Goal: Use online tool/utility: Utilize a website feature to perform a specific function

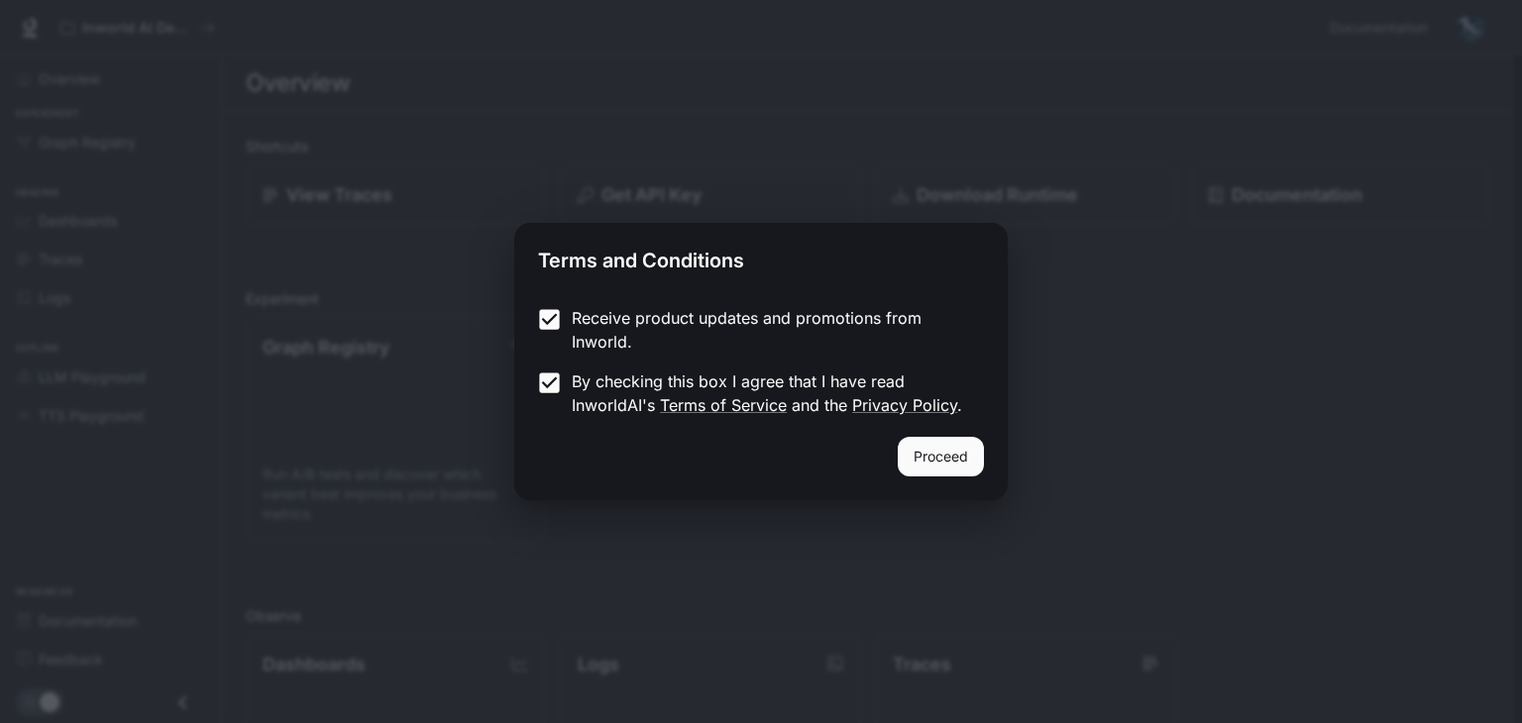
drag, startPoint x: 943, startPoint y: 470, endPoint x: 844, endPoint y: 469, distance: 99.1
click at [942, 470] on button "Proceed" at bounding box center [941, 457] width 86 height 40
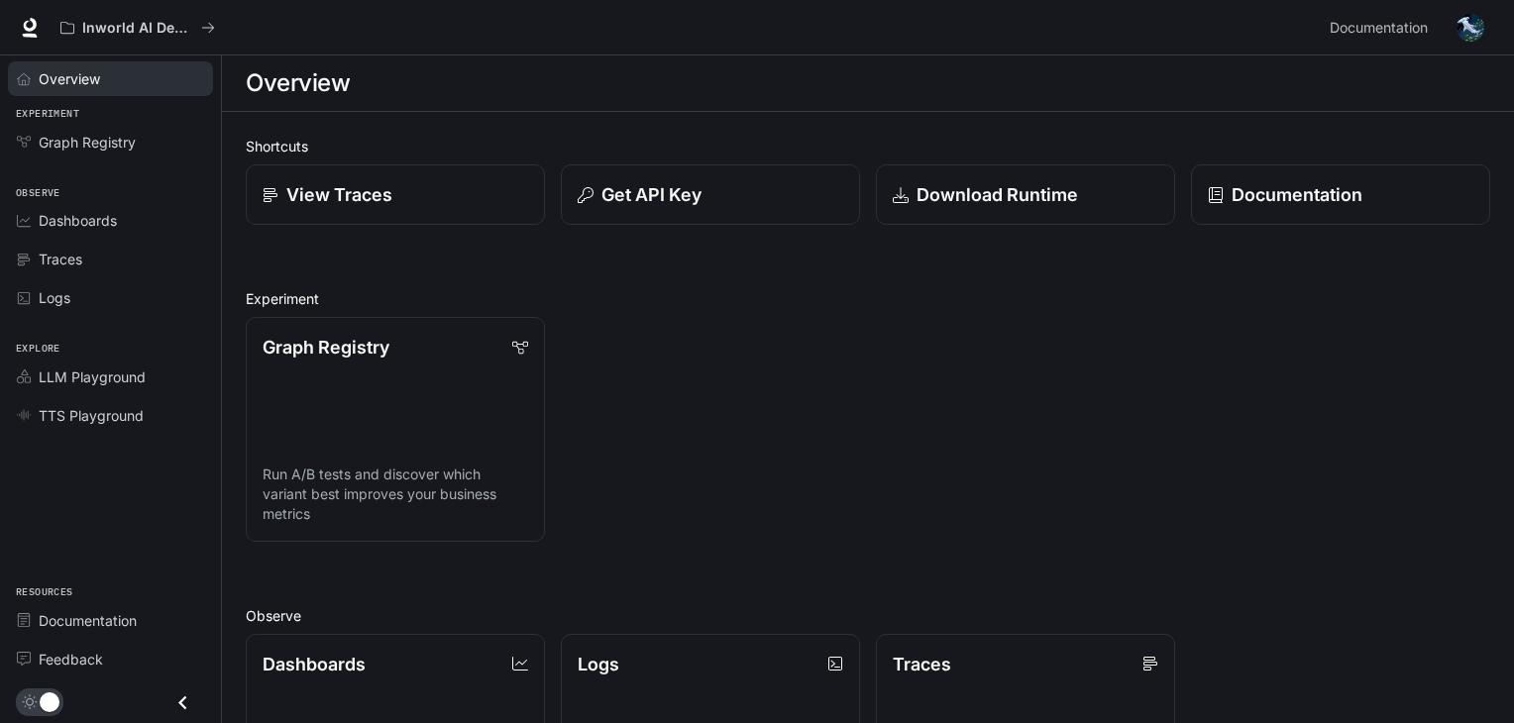
click at [126, 80] on div "Overview" at bounding box center [121, 78] width 165 height 21
click at [139, 129] on link "Graph Registry" at bounding box center [110, 142] width 205 height 35
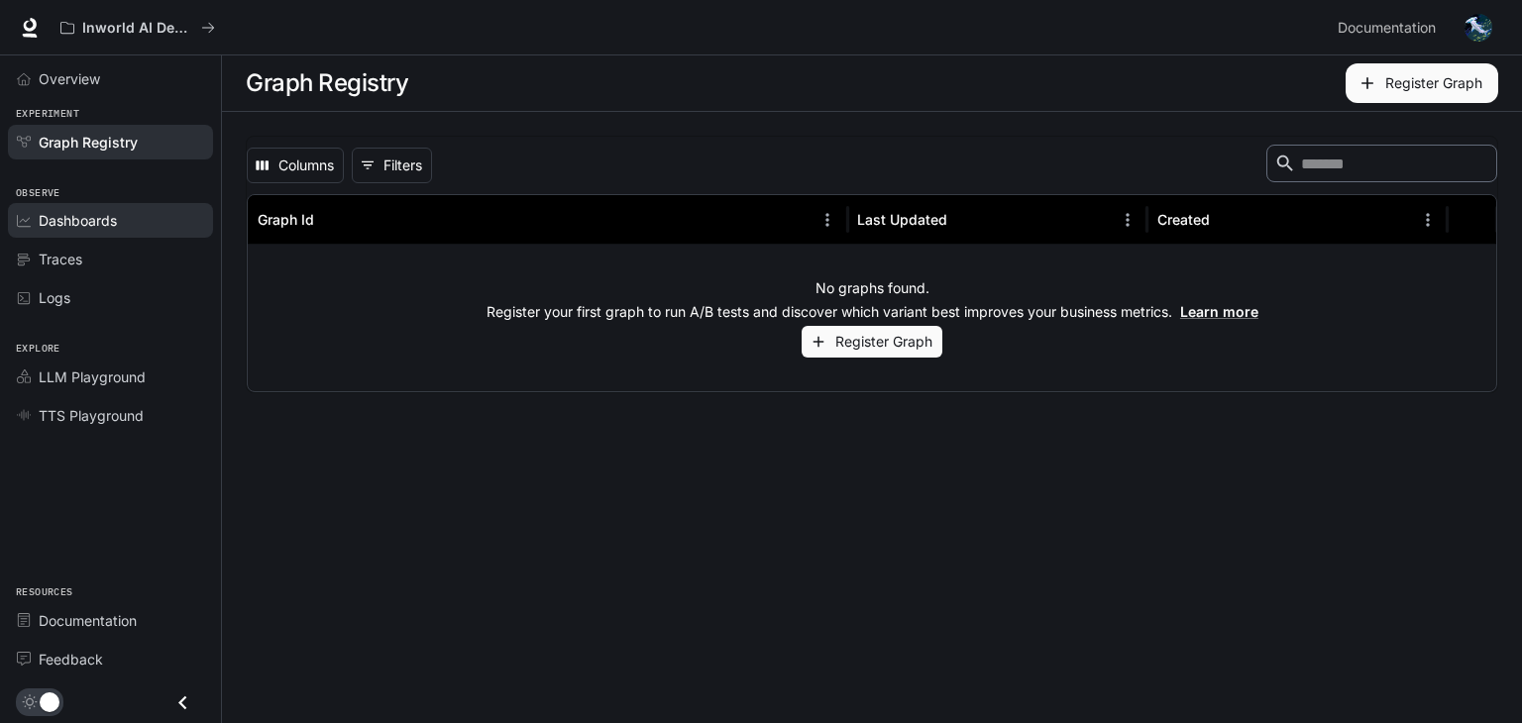
click at [128, 223] on div "Dashboards" at bounding box center [121, 220] width 165 height 21
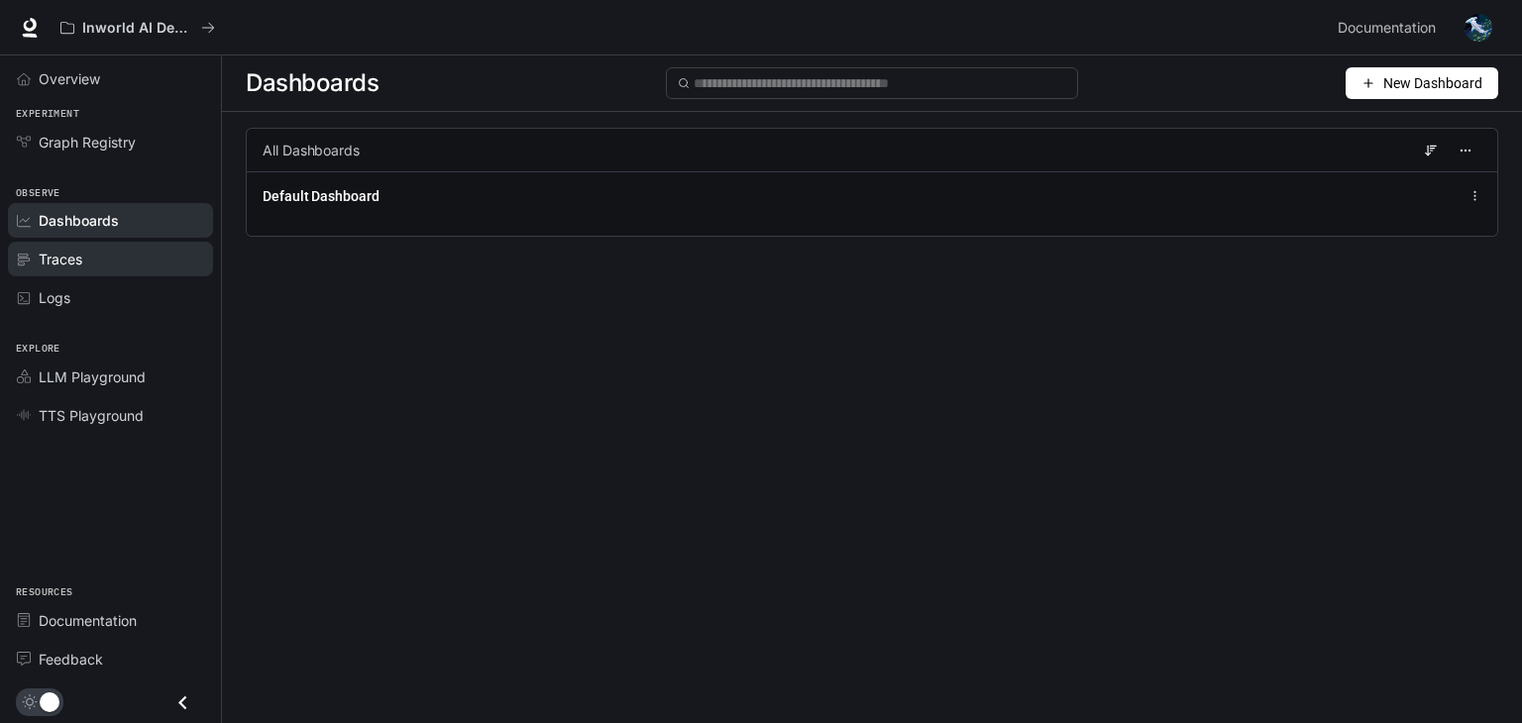
click at [131, 257] on div "Traces" at bounding box center [121, 259] width 165 height 21
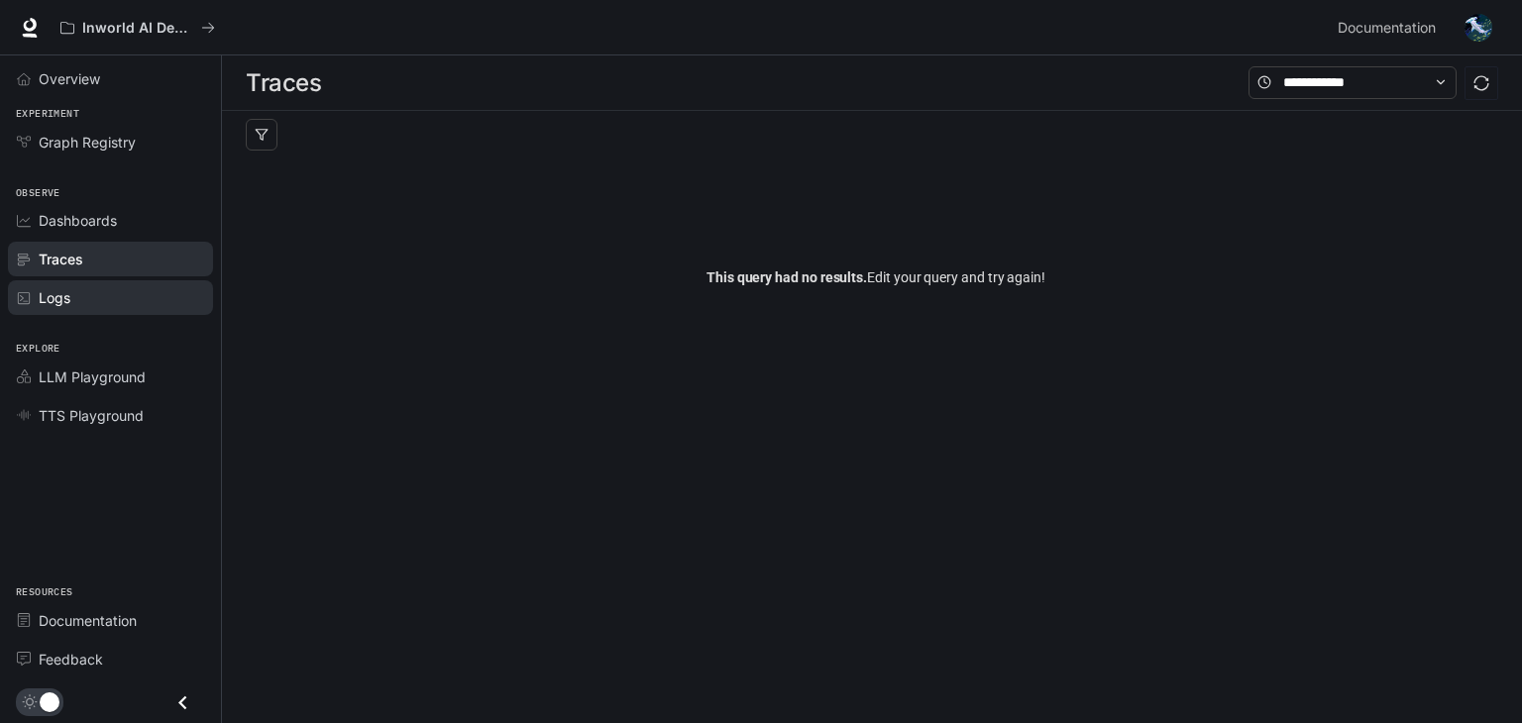
click at [132, 306] on link "Logs" at bounding box center [110, 297] width 205 height 35
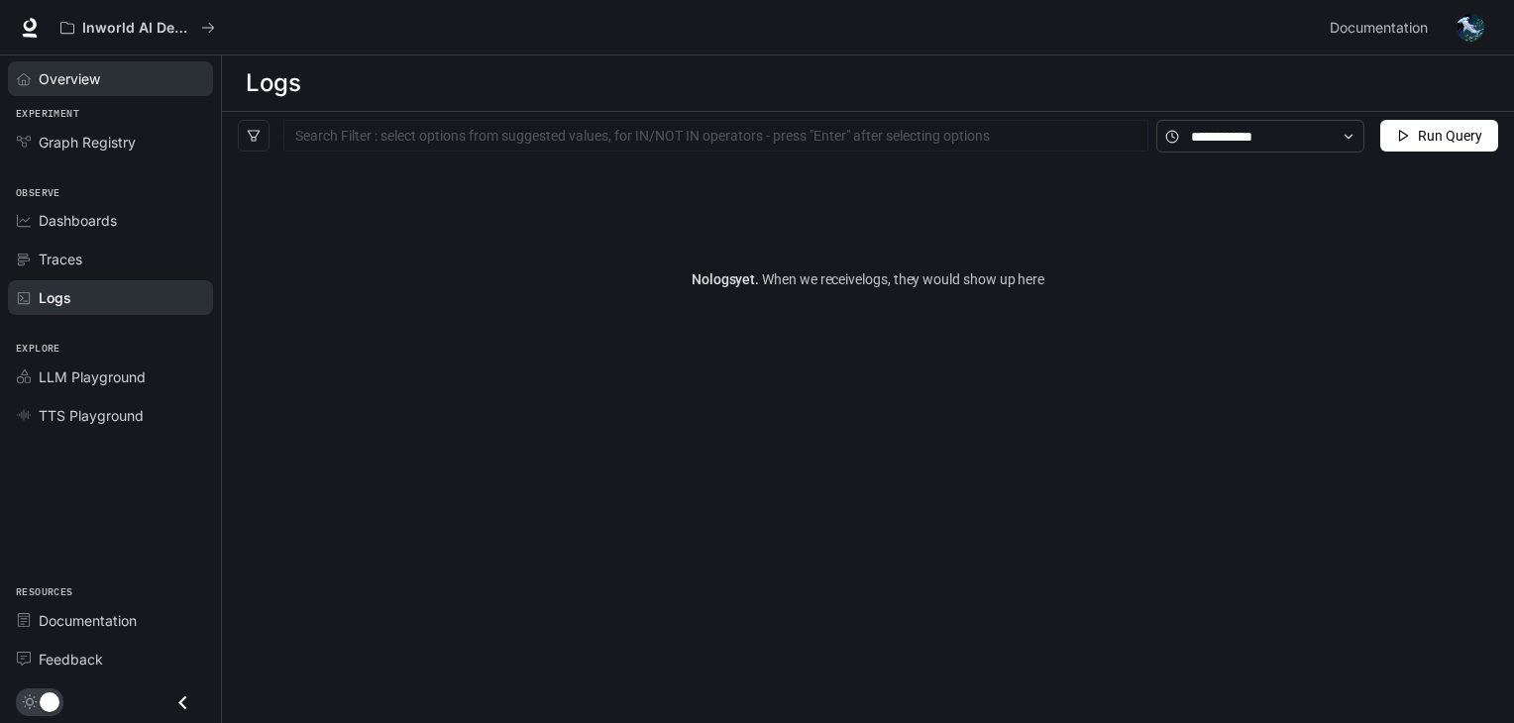
click at [149, 87] on div "Overview" at bounding box center [121, 78] width 165 height 21
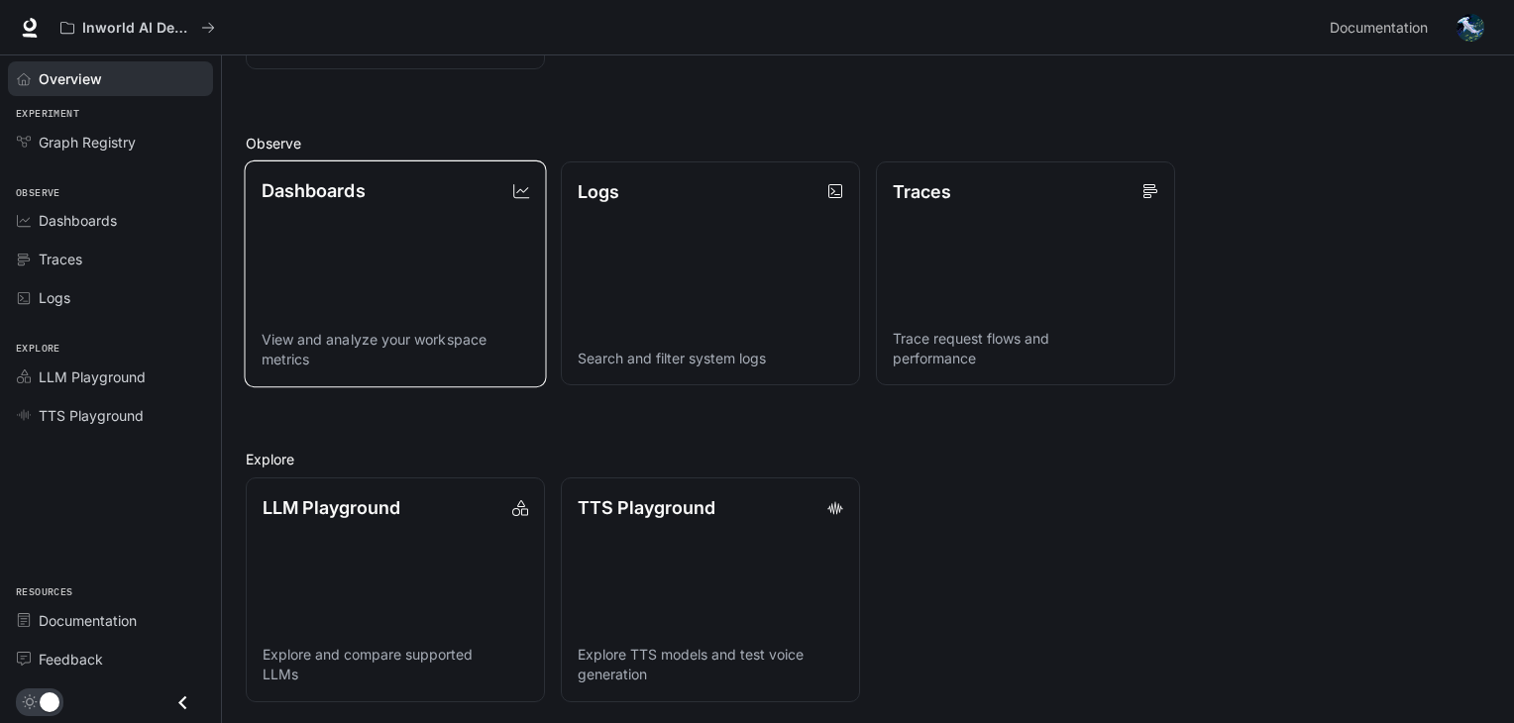
scroll to position [475, 0]
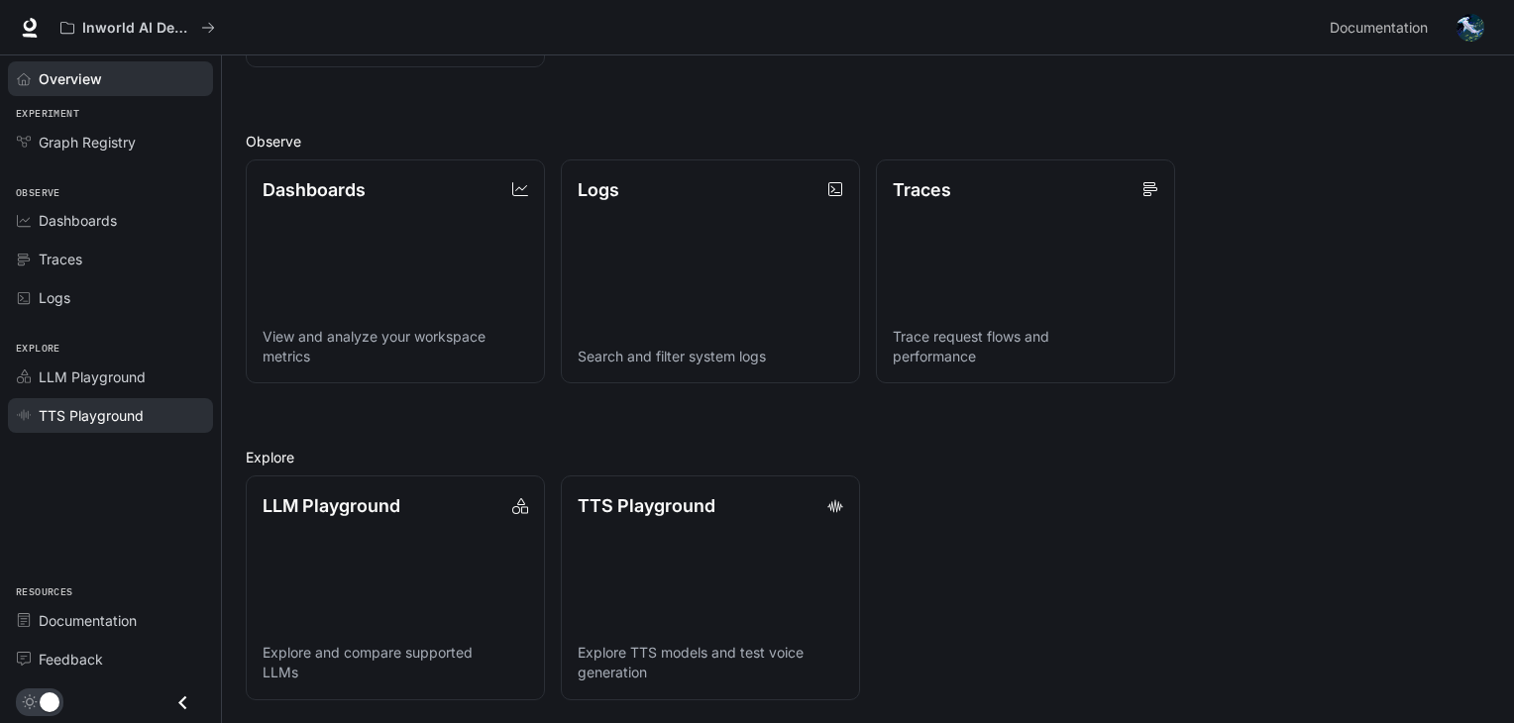
click at [114, 420] on span "TTS Playground" at bounding box center [91, 415] width 105 height 21
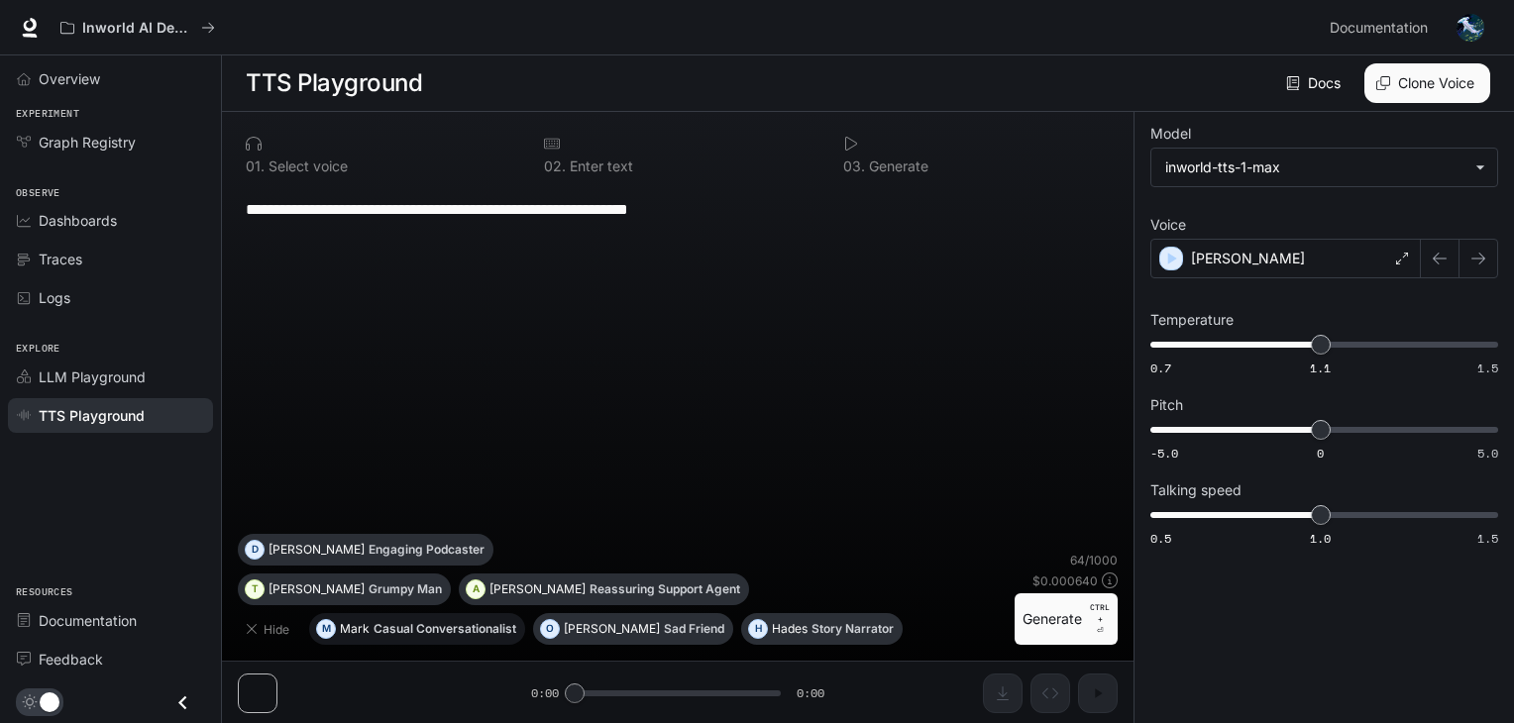
click at [431, 629] on p "Casual Conversationalist" at bounding box center [445, 629] width 143 height 12
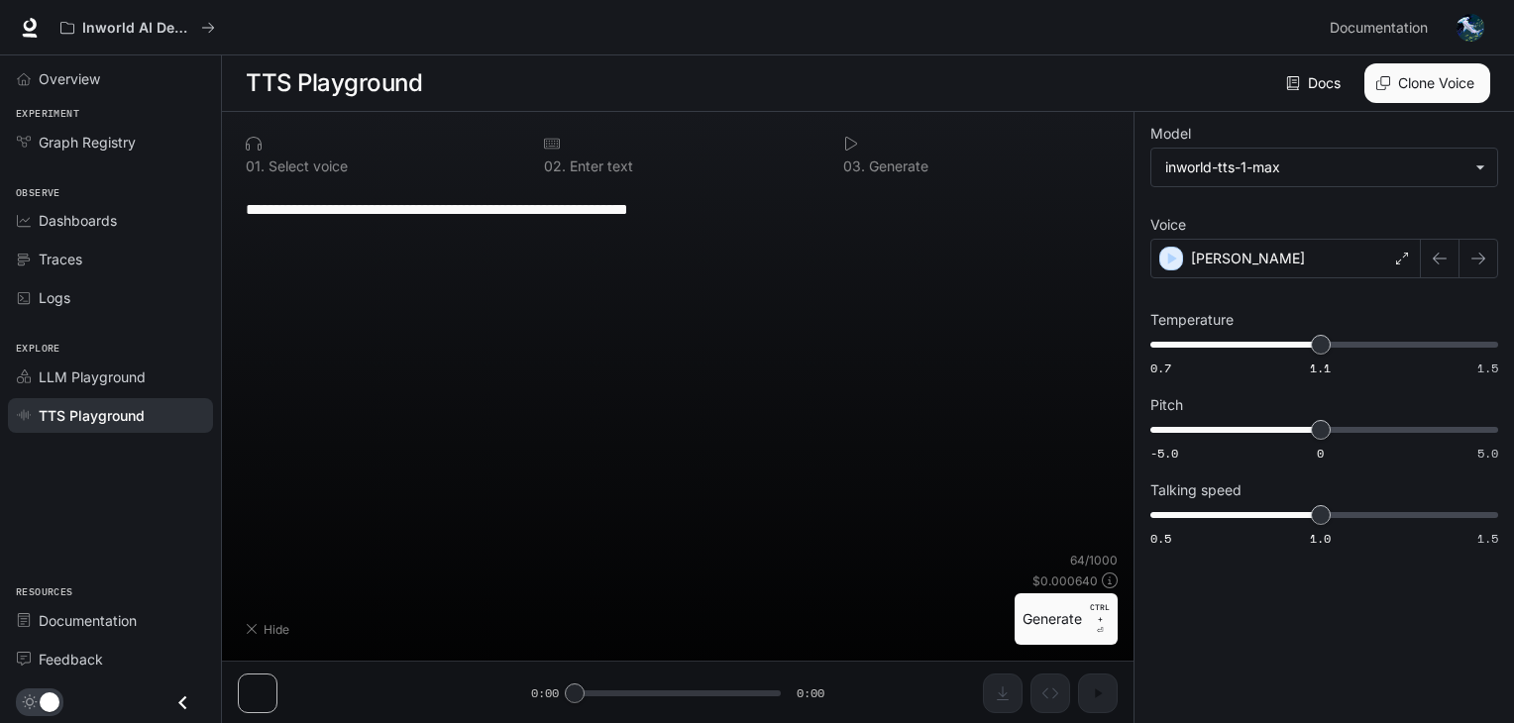
type textarea "**********"
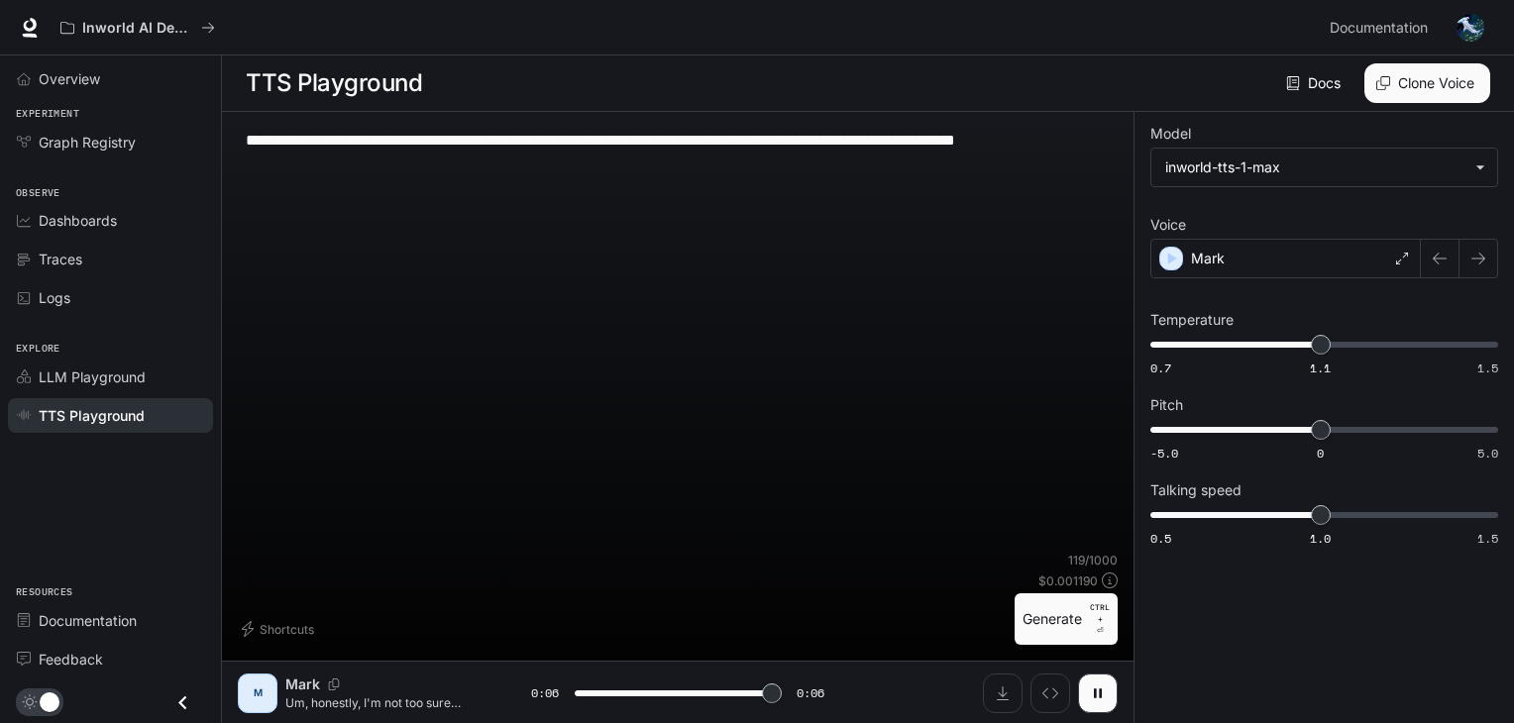
type input "*"
drag, startPoint x: 305, startPoint y: 169, endPoint x: 223, endPoint y: 144, distance: 86.2
click at [197, 131] on div "**********" at bounding box center [757, 362] width 1514 height 724
paste textarea "**********"
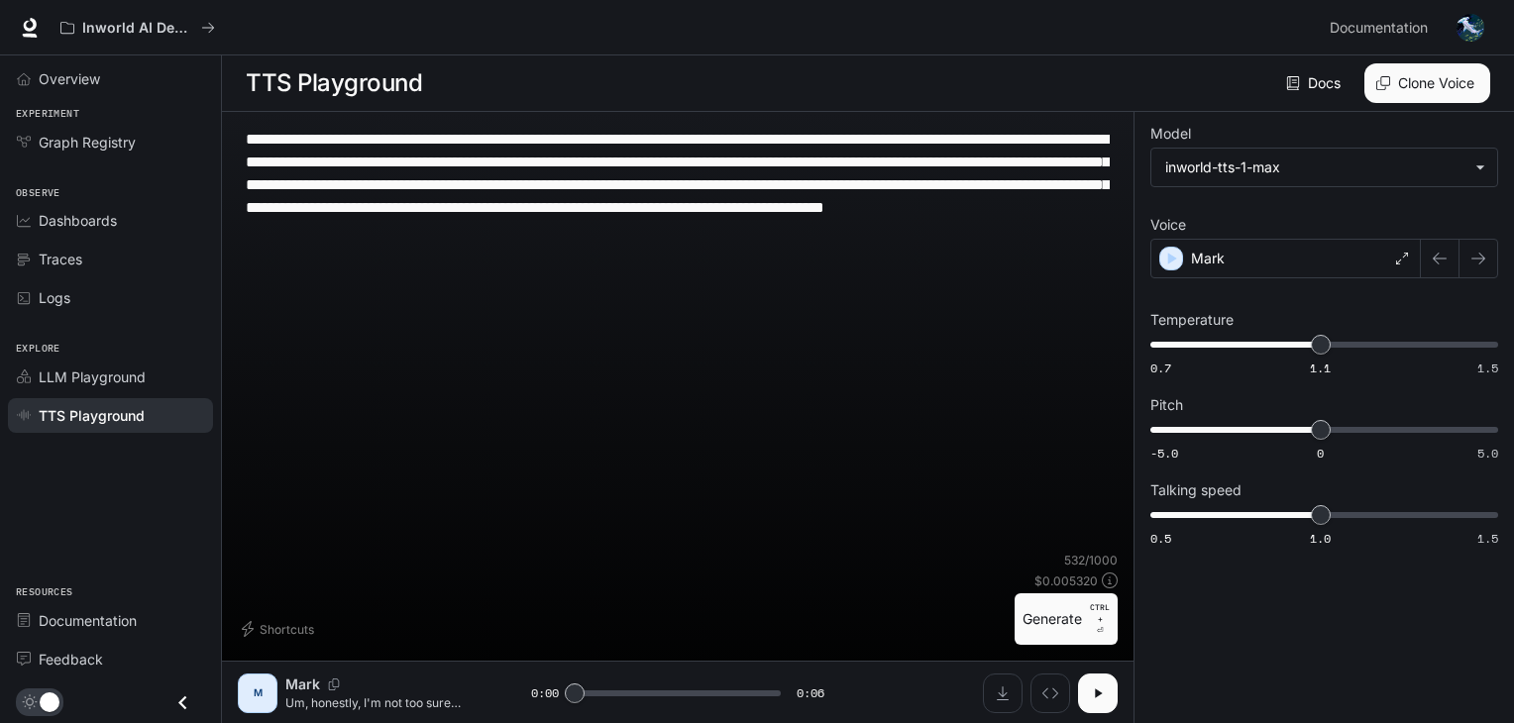
type textarea "**********"
click at [1113, 688] on button "button" at bounding box center [1098, 694] width 40 height 40
click at [1046, 619] on button "Generate CTRL + ⏎" at bounding box center [1066, 620] width 103 height 52
type input "*"
click at [1011, 691] on button "Download audio" at bounding box center [1003, 694] width 40 height 40
